Goal: Information Seeking & Learning: Learn about a topic

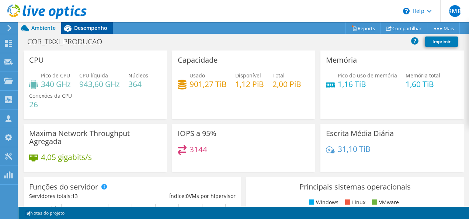
click at [86, 27] on span "Desempenho" at bounding box center [90, 27] width 33 height 7
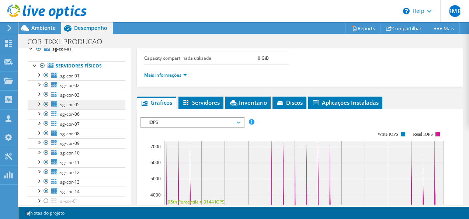
scroll to position [66, 0]
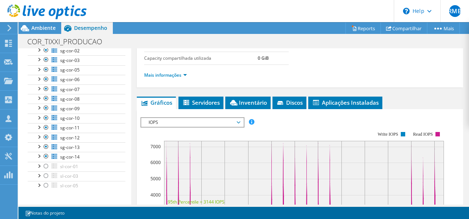
click at [183, 123] on span "IOPS" at bounding box center [192, 122] width 95 height 9
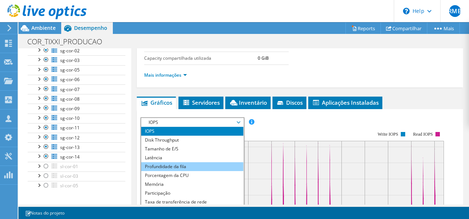
click at [175, 164] on li "Profundidade da fila" at bounding box center [192, 166] width 102 height 9
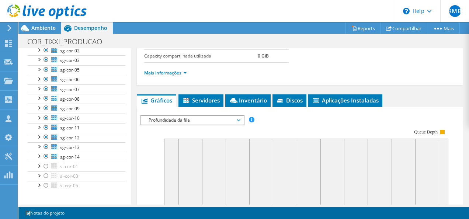
scroll to position [147, 0]
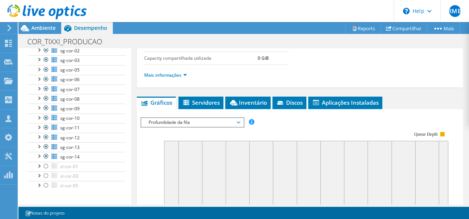
click at [204, 118] on span "Profundidade da fila" at bounding box center [192, 122] width 95 height 9
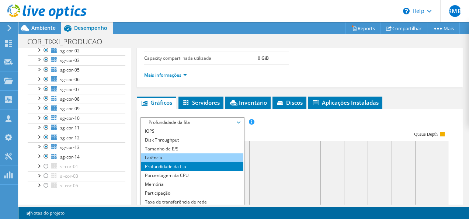
click at [151, 156] on li "Latência" at bounding box center [192, 157] width 102 height 9
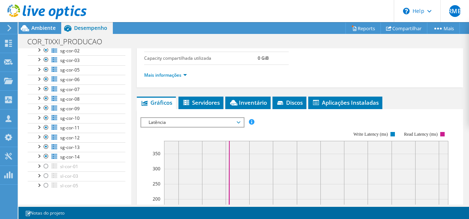
click at [208, 119] on span "Latência" at bounding box center [192, 122] width 95 height 9
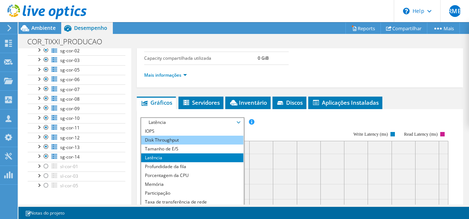
click at [189, 137] on li "Disk Throughput" at bounding box center [192, 140] width 102 height 9
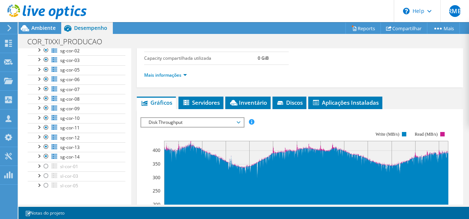
click at [202, 119] on span "Disk Throughput" at bounding box center [192, 122] width 95 height 9
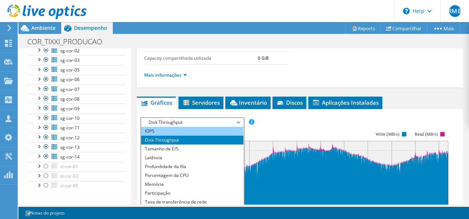
click at [187, 129] on li "IOPS" at bounding box center [192, 131] width 102 height 9
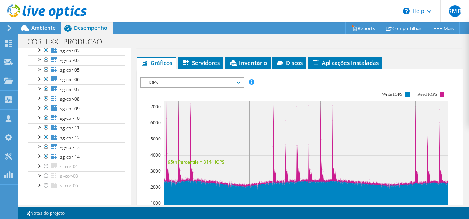
scroll to position [184, 0]
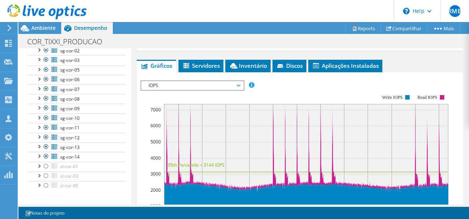
click at [213, 83] on span "IOPS" at bounding box center [192, 85] width 95 height 9
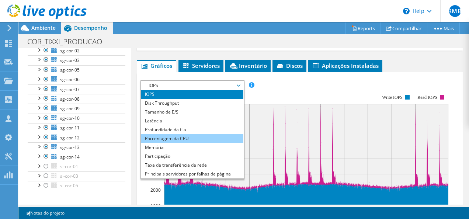
click at [181, 136] on li "Porcentagem da CPU" at bounding box center [192, 138] width 102 height 9
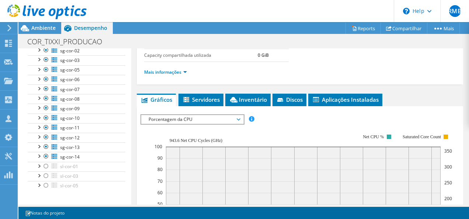
scroll to position [147, 0]
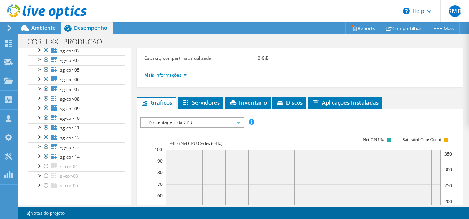
click at [189, 118] on span "Porcentagem da CPU" at bounding box center [192, 122] width 95 height 9
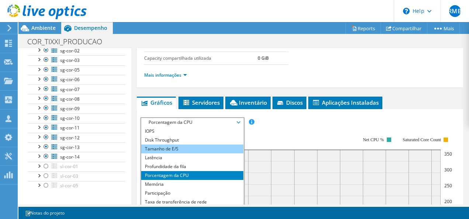
click at [170, 147] on li "Tamanho de E/S" at bounding box center [192, 148] width 102 height 9
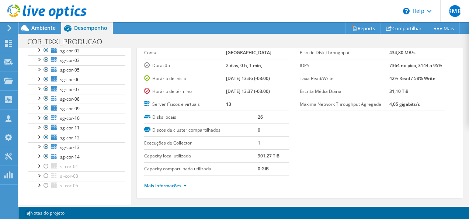
scroll to position [0, 0]
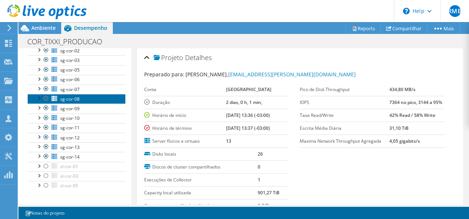
click at [71, 97] on span "sg-cor-08" at bounding box center [70, 99] width 20 height 6
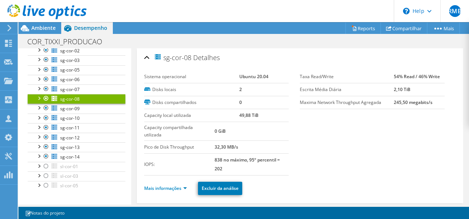
drag, startPoint x: 269, startPoint y: 74, endPoint x: 234, endPoint y: 76, distance: 35.0
click at [234, 76] on tr "Sistema operacional Ubuntu 20.04" at bounding box center [216, 76] width 145 height 13
drag, startPoint x: 234, startPoint y: 76, endPoint x: 228, endPoint y: 75, distance: 6.6
click at [228, 75] on label "Sistema operacional" at bounding box center [191, 76] width 95 height 7
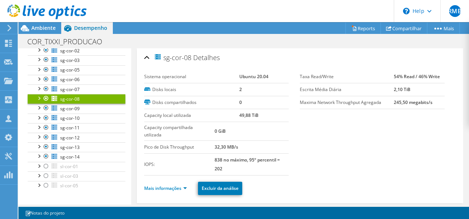
drag, startPoint x: 263, startPoint y: 116, endPoint x: 232, endPoint y: 115, distance: 31.3
click at [232, 115] on tr "Capacity local utilizada 49,88 TiB" at bounding box center [216, 115] width 145 height 13
drag, startPoint x: 232, startPoint y: 115, endPoint x: 236, endPoint y: 132, distance: 17.1
click at [236, 132] on td "0 GiB" at bounding box center [251, 131] width 74 height 19
click at [237, 132] on td "0 GiB" at bounding box center [251, 131] width 74 height 19
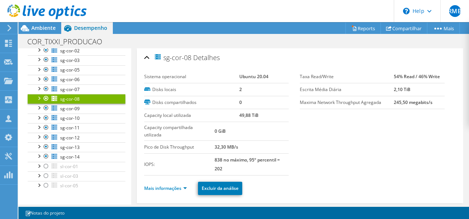
click at [240, 127] on td "0 GiB" at bounding box center [251, 131] width 74 height 19
click at [234, 128] on td "0 GiB" at bounding box center [251, 131] width 74 height 19
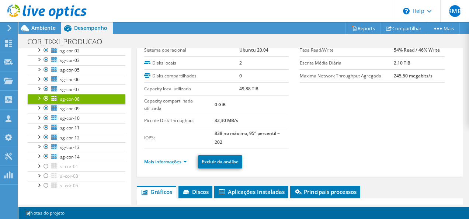
scroll to position [37, 0]
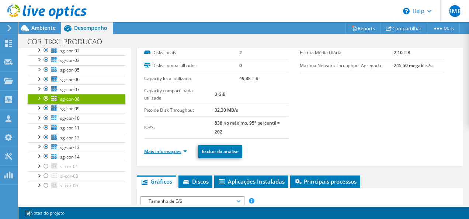
click at [159, 148] on link "Mais informações" at bounding box center [165, 151] width 43 height 6
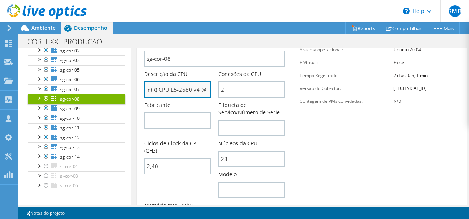
scroll to position [0, 50]
drag, startPoint x: 203, startPoint y: 87, endPoint x: 209, endPoint y: 88, distance: 6.4
click at [209, 88] on input "Intel(R) Xeon(R) CPU E5-2680 v4 @ 2.40GHz" at bounding box center [177, 89] width 67 height 16
click at [184, 90] on input "Intel(R) Xeon(R) CPU E5-2680 v4 @ 2.40GHz" at bounding box center [177, 89] width 67 height 16
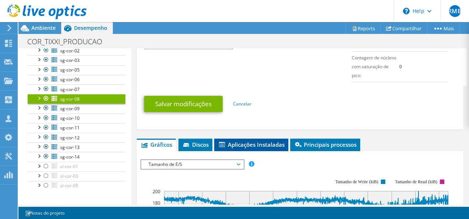
scroll to position [0, 0]
click at [261, 143] on span "Aplicações Instaladas" at bounding box center [251, 144] width 67 height 7
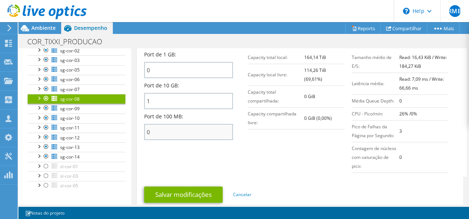
scroll to position [499, 0]
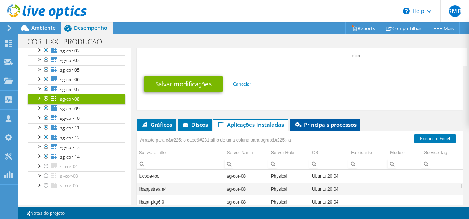
click at [346, 128] on li "Principais processos" at bounding box center [325, 125] width 70 height 13
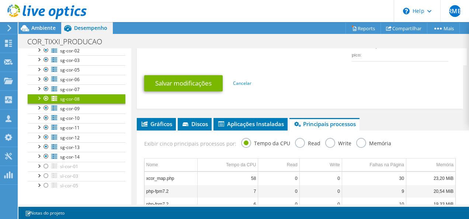
scroll to position [509, 0]
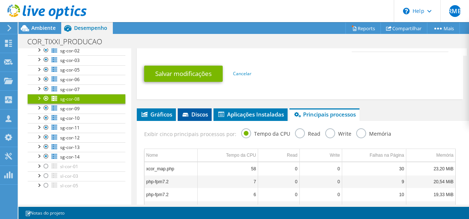
click at [196, 112] on span "Discos" at bounding box center [194, 114] width 27 height 7
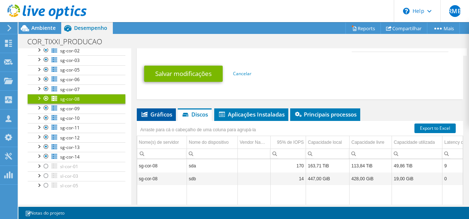
click at [155, 112] on span "Gráficos" at bounding box center [156, 114] width 32 height 7
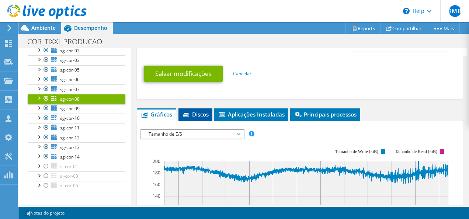
click at [189, 113] on icon at bounding box center [186, 115] width 7 height 5
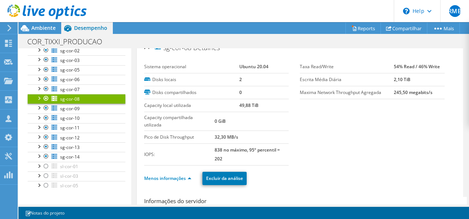
scroll to position [0, 0]
